Goal: Information Seeking & Learning: Learn about a topic

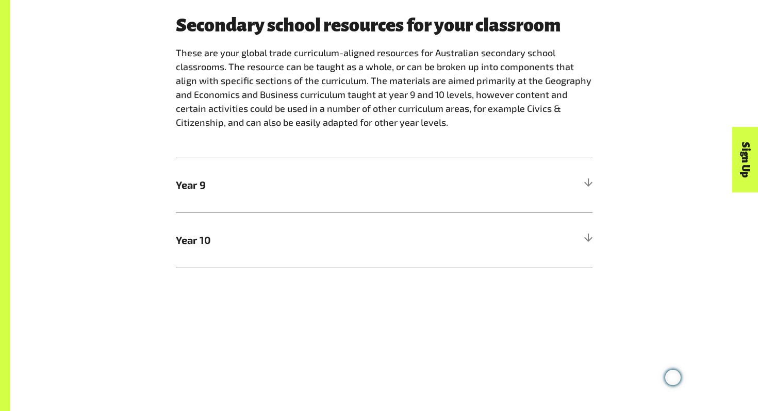
scroll to position [552, 0]
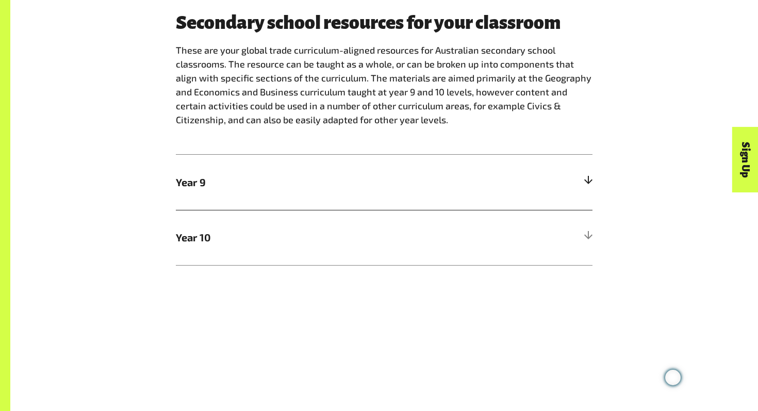
click at [188, 184] on span "Year 9" at bounding box center [332, 181] width 313 height 15
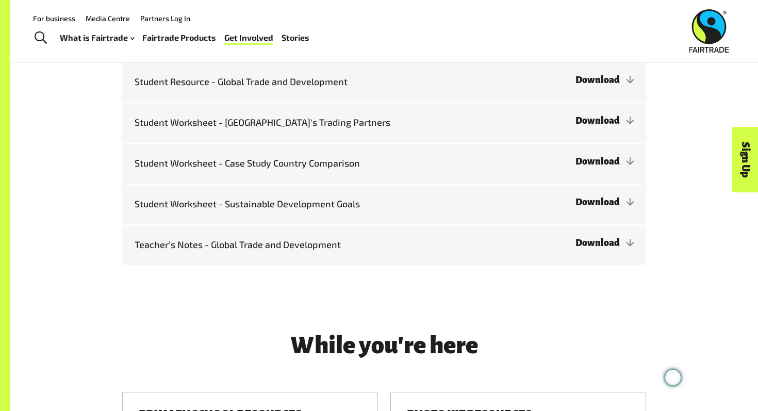
scroll to position [968, 0]
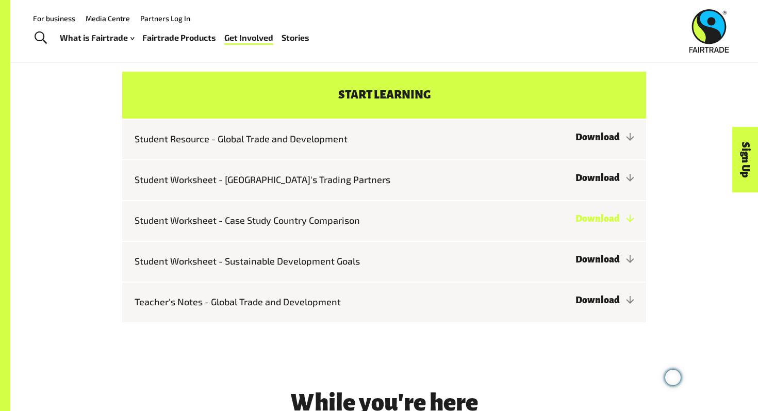
click at [608, 217] on link "Download" at bounding box center [605, 219] width 58 height 10
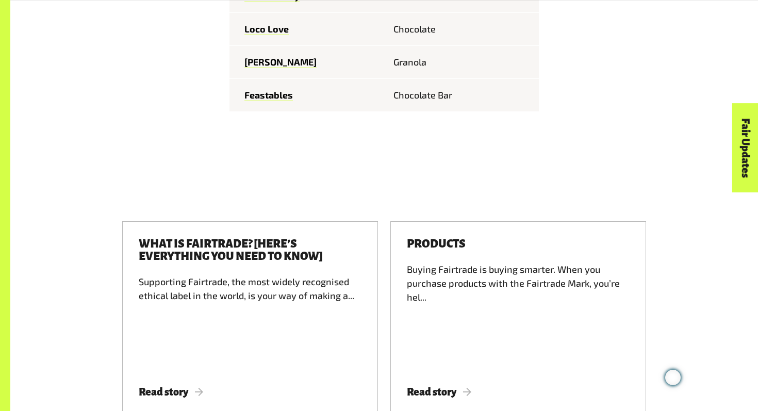
scroll to position [1493, 0]
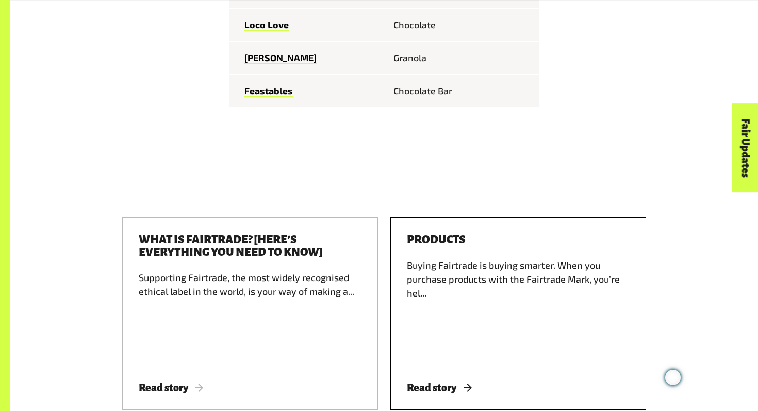
click at [486, 259] on div "Buying Fairtrade is buying smarter. When you purchase products with the Fairtra…" at bounding box center [518, 311] width 223 height 105
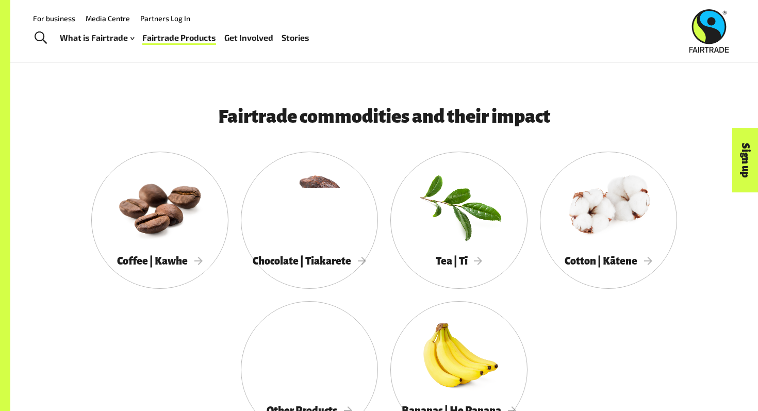
scroll to position [469, 0]
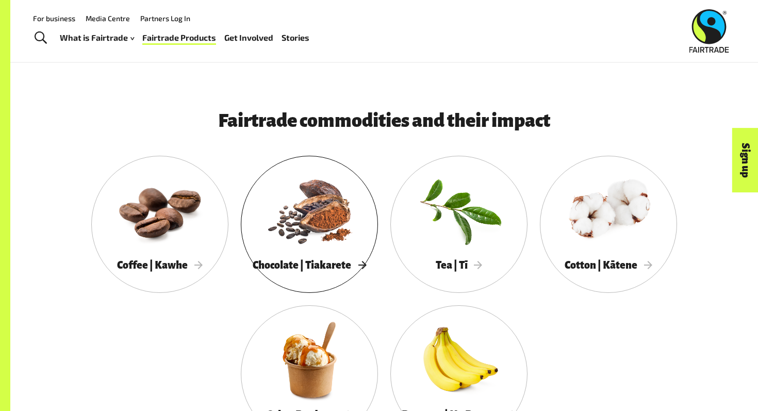
click at [312, 222] on div at bounding box center [309, 210] width 137 height 89
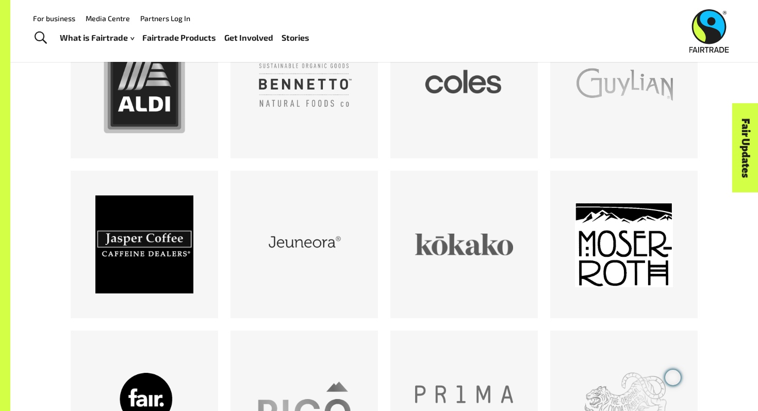
scroll to position [522, 0]
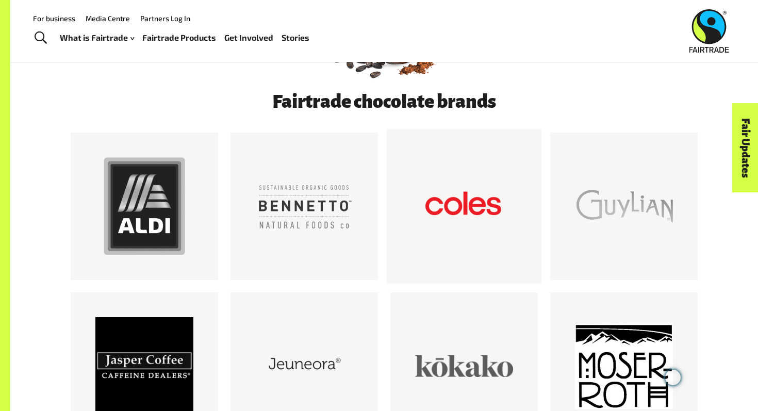
click at [447, 191] on div at bounding box center [464, 206] width 98 height 98
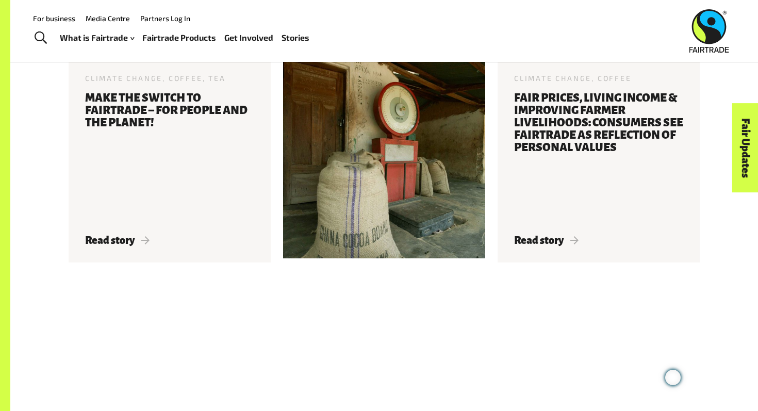
scroll to position [2016, 0]
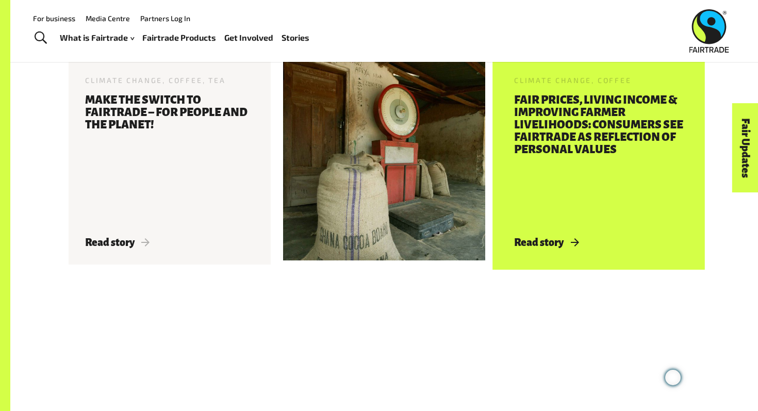
click at [602, 122] on h3 "Fair Prices, Living Income & Improving Farmer Livelihoods: Consumers See Fairtr…" at bounding box center [598, 159] width 169 height 131
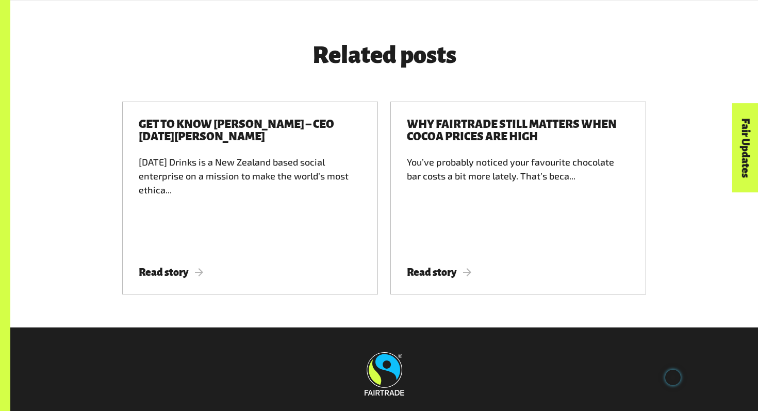
scroll to position [1515, 0]
